Goal: Information Seeking & Learning: Learn about a topic

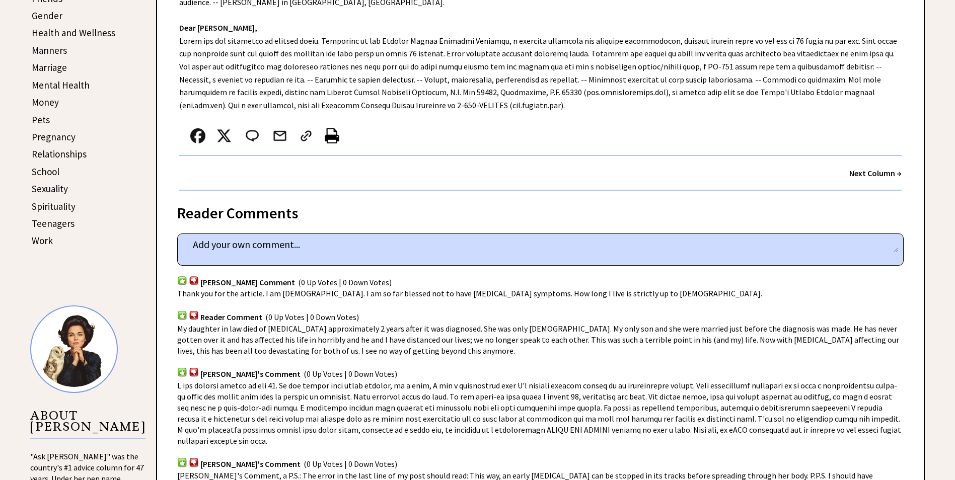
scroll to position [453, 0]
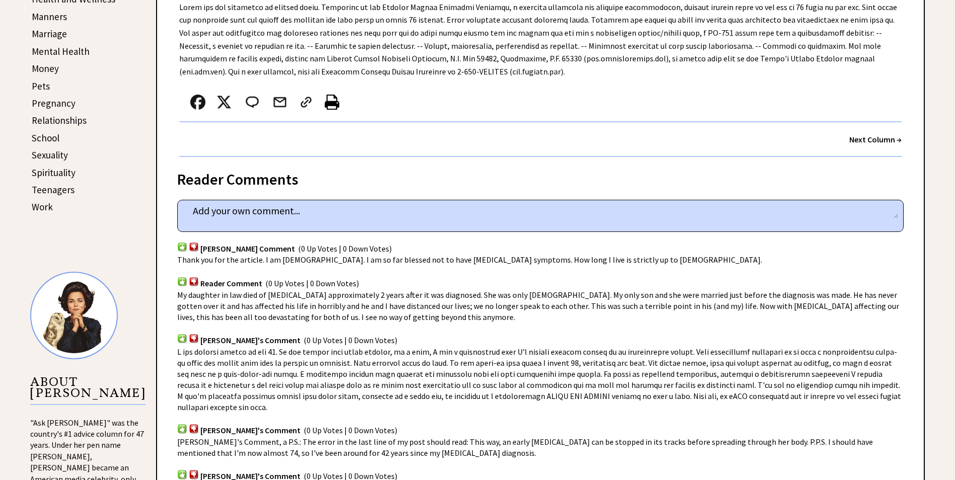
click at [45, 170] on link "Spirituality" at bounding box center [54, 173] width 44 height 12
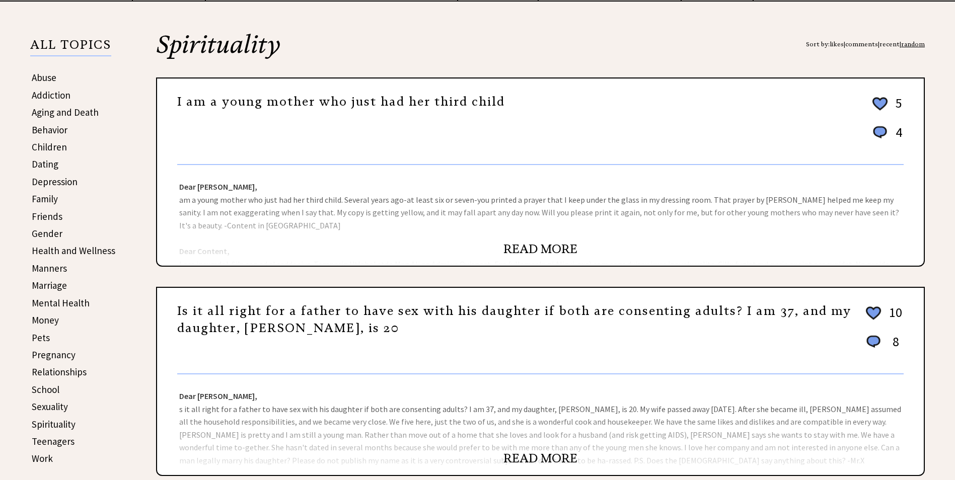
scroll to position [252, 0]
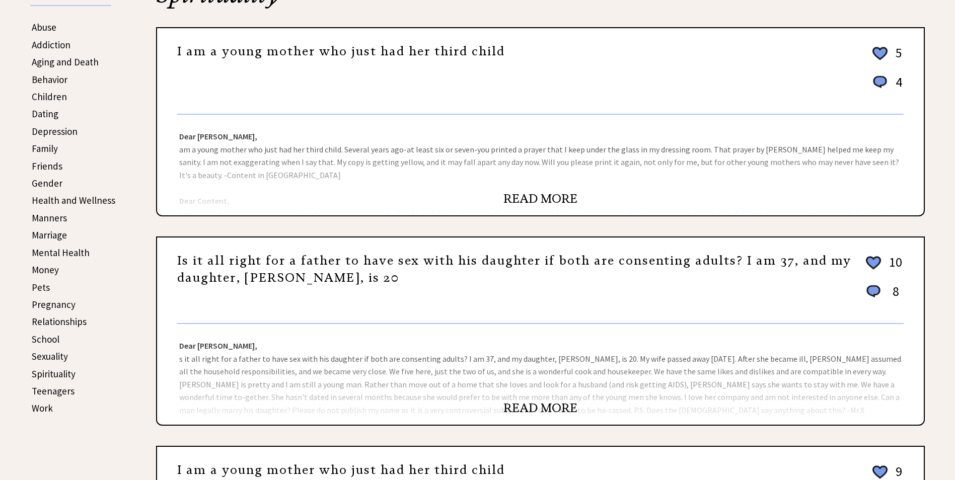
click at [515, 410] on link "READ MORE" at bounding box center [540, 408] width 74 height 15
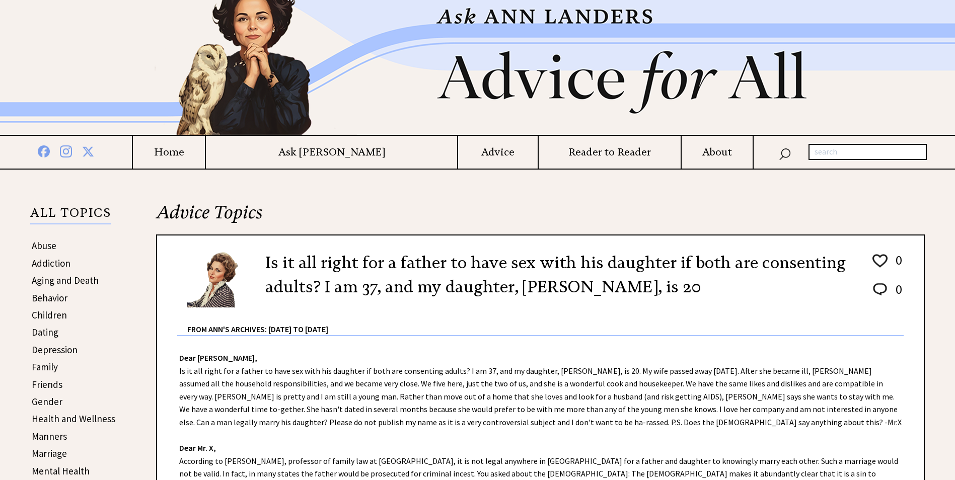
scroll to position [151, 0]
